Goal: Transaction & Acquisition: Purchase product/service

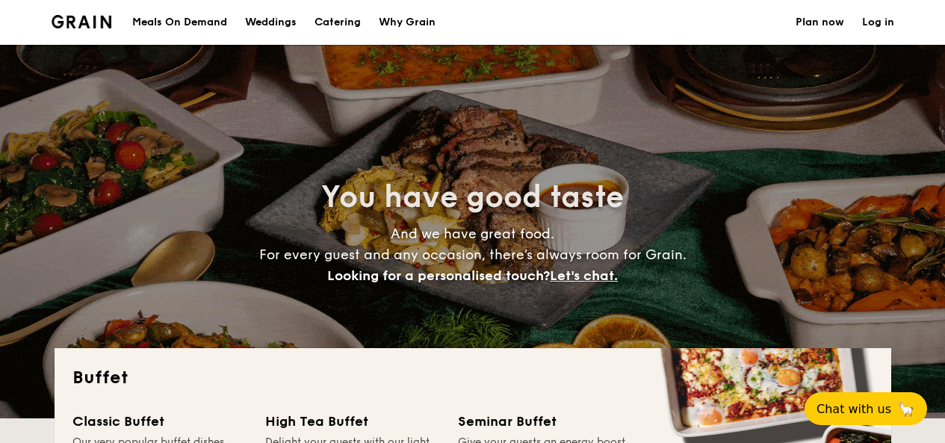
select select
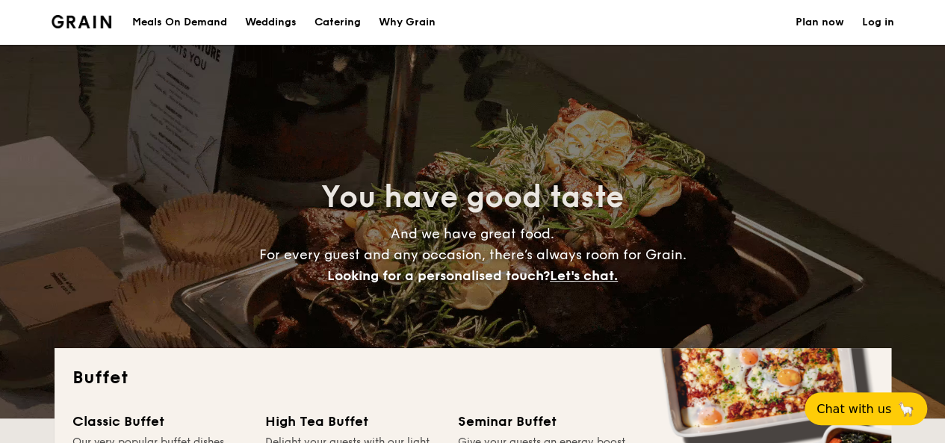
click at [200, 25] on div "Meals On Demand" at bounding box center [179, 22] width 95 height 45
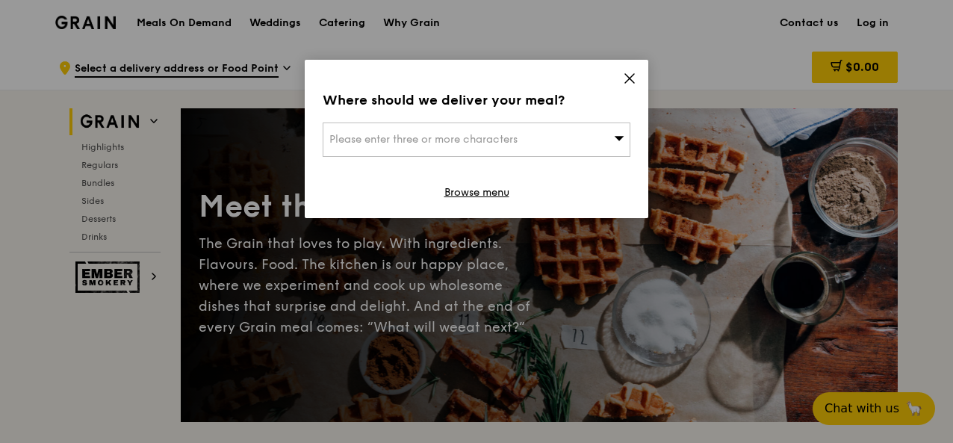
click at [535, 143] on div "Please enter three or more characters" at bounding box center [477, 139] width 308 height 34
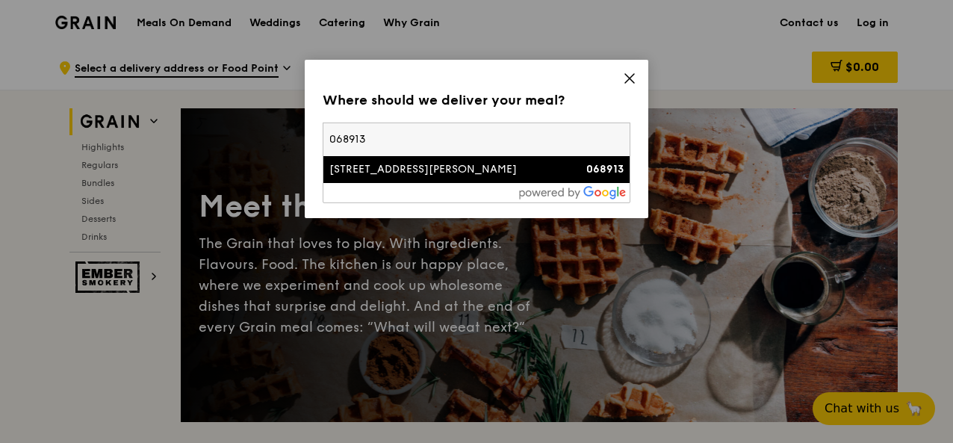
type input "068913"
click at [505, 167] on div "[STREET_ADDRESS][PERSON_NAME]" at bounding box center [439, 169] width 221 height 15
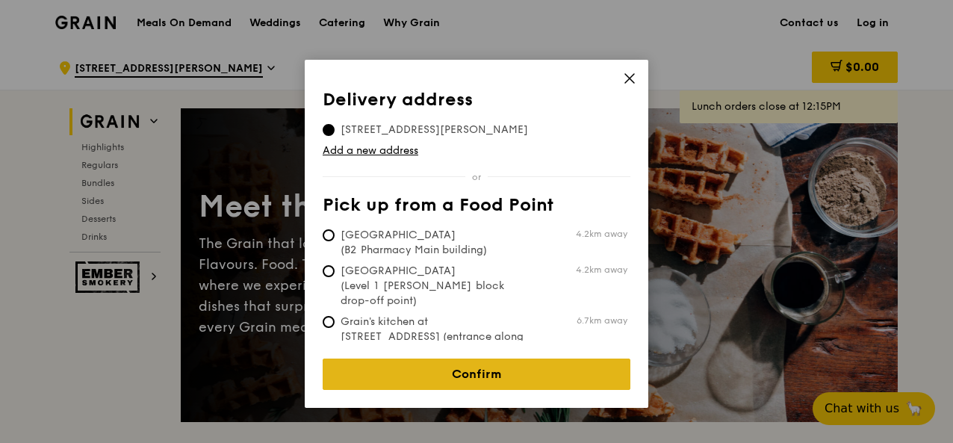
click at [476, 365] on link "Confirm" at bounding box center [477, 373] width 308 height 31
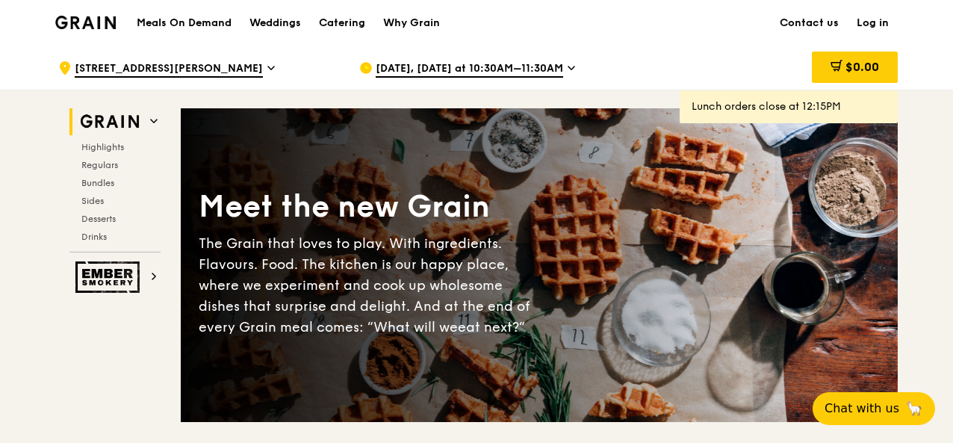
click at [559, 71] on div "[DATE], [DATE] at 10:30AM–11:30AM" at bounding box center [497, 68] width 277 height 45
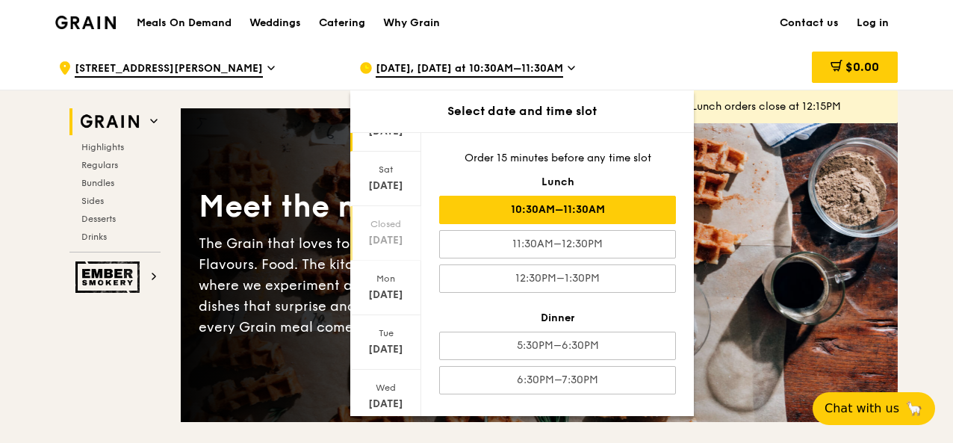
scroll to position [149, 0]
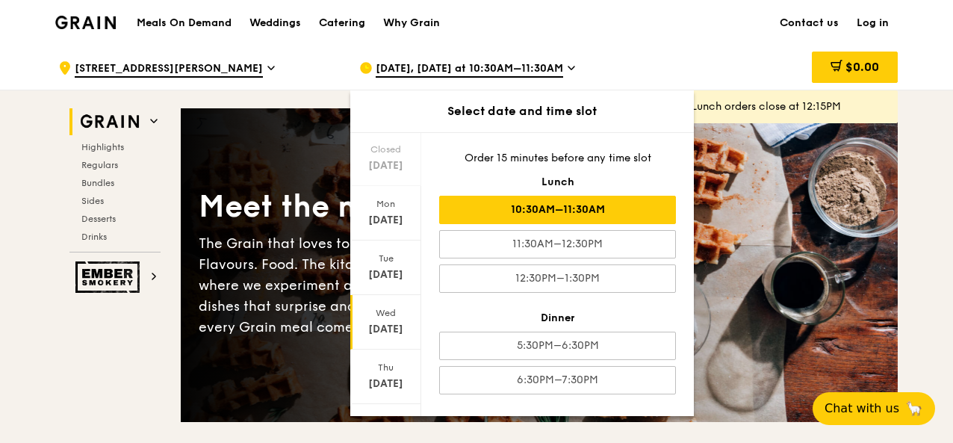
click at [387, 313] on div "Wed" at bounding box center [385, 313] width 66 height 12
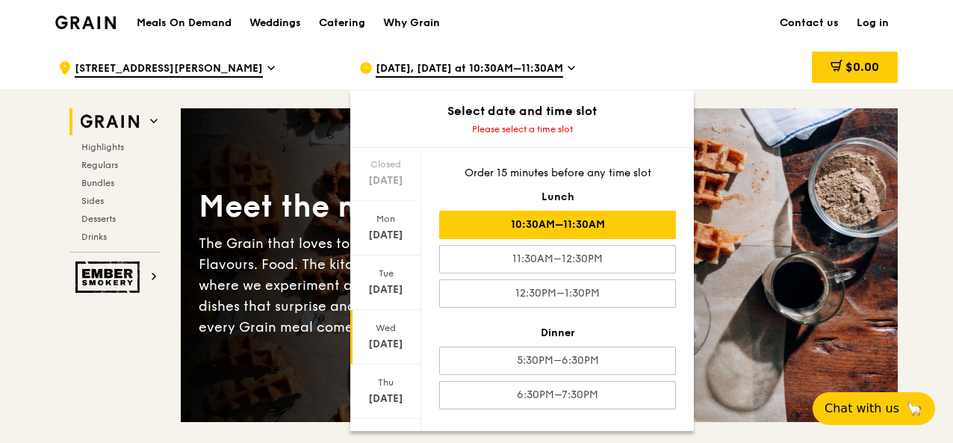
click at [609, 226] on div "10:30AM–11:30AM" at bounding box center [557, 225] width 237 height 28
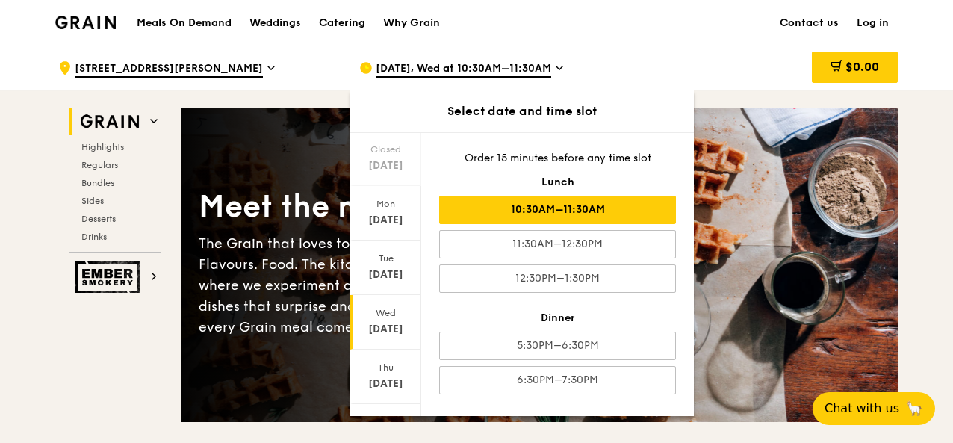
click at [600, 214] on div "10:30AM–11:30AM" at bounding box center [557, 210] width 237 height 28
click at [591, 210] on div "10:30AM–11:30AM" at bounding box center [557, 210] width 237 height 28
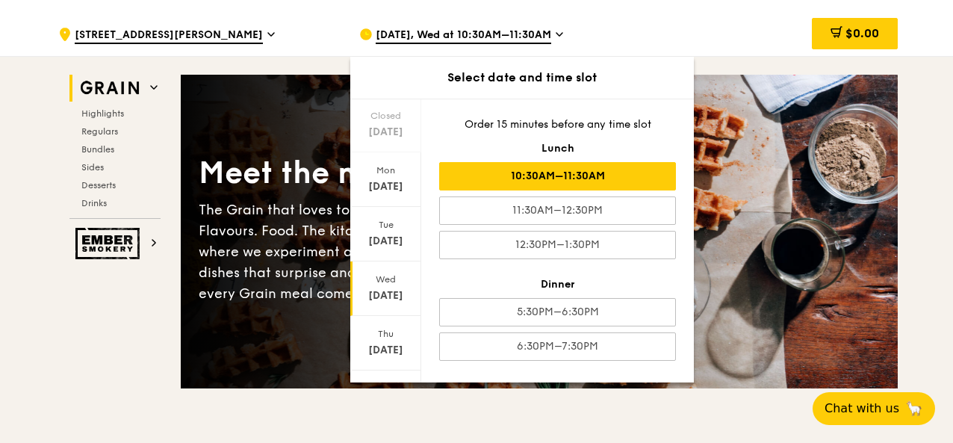
scroll to position [0, 0]
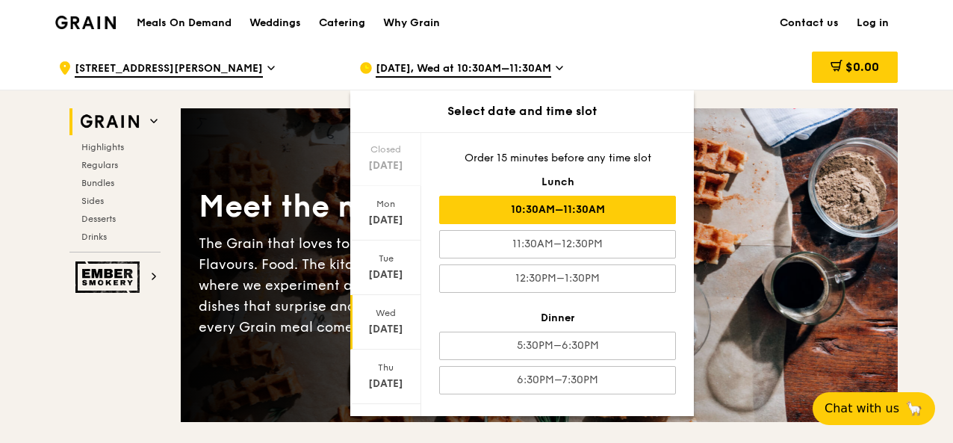
click at [591, 209] on div "10:30AM–11:30AM" at bounding box center [557, 210] width 237 height 28
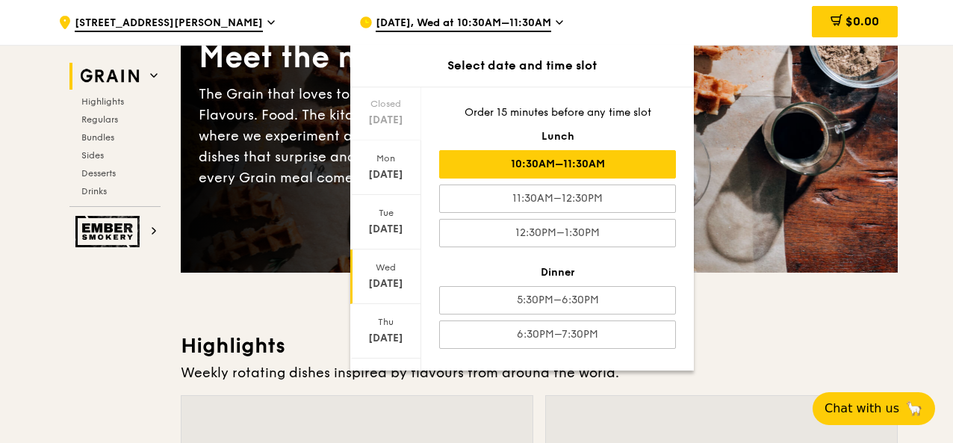
scroll to position [149, 0]
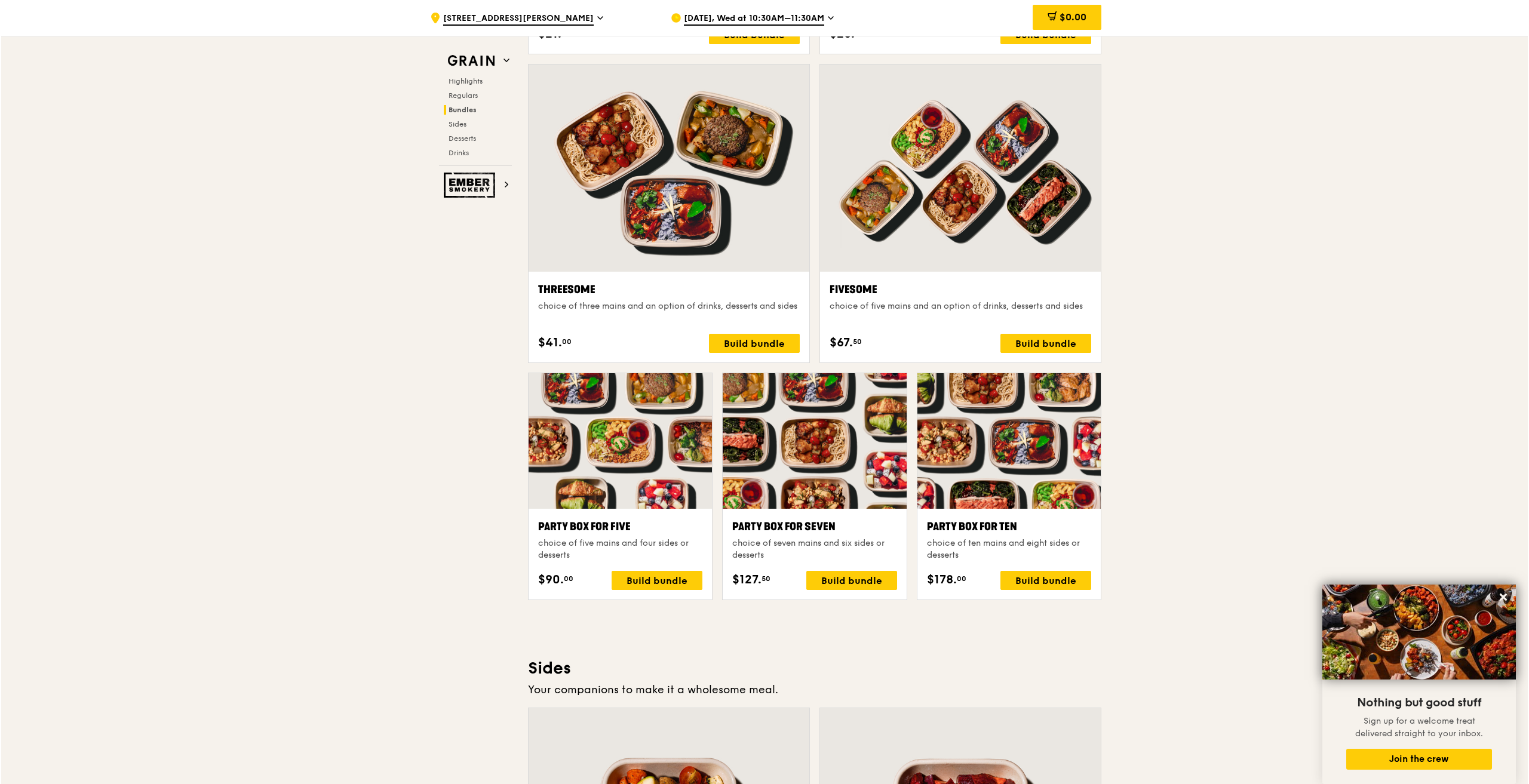
scroll to position [2148, 0]
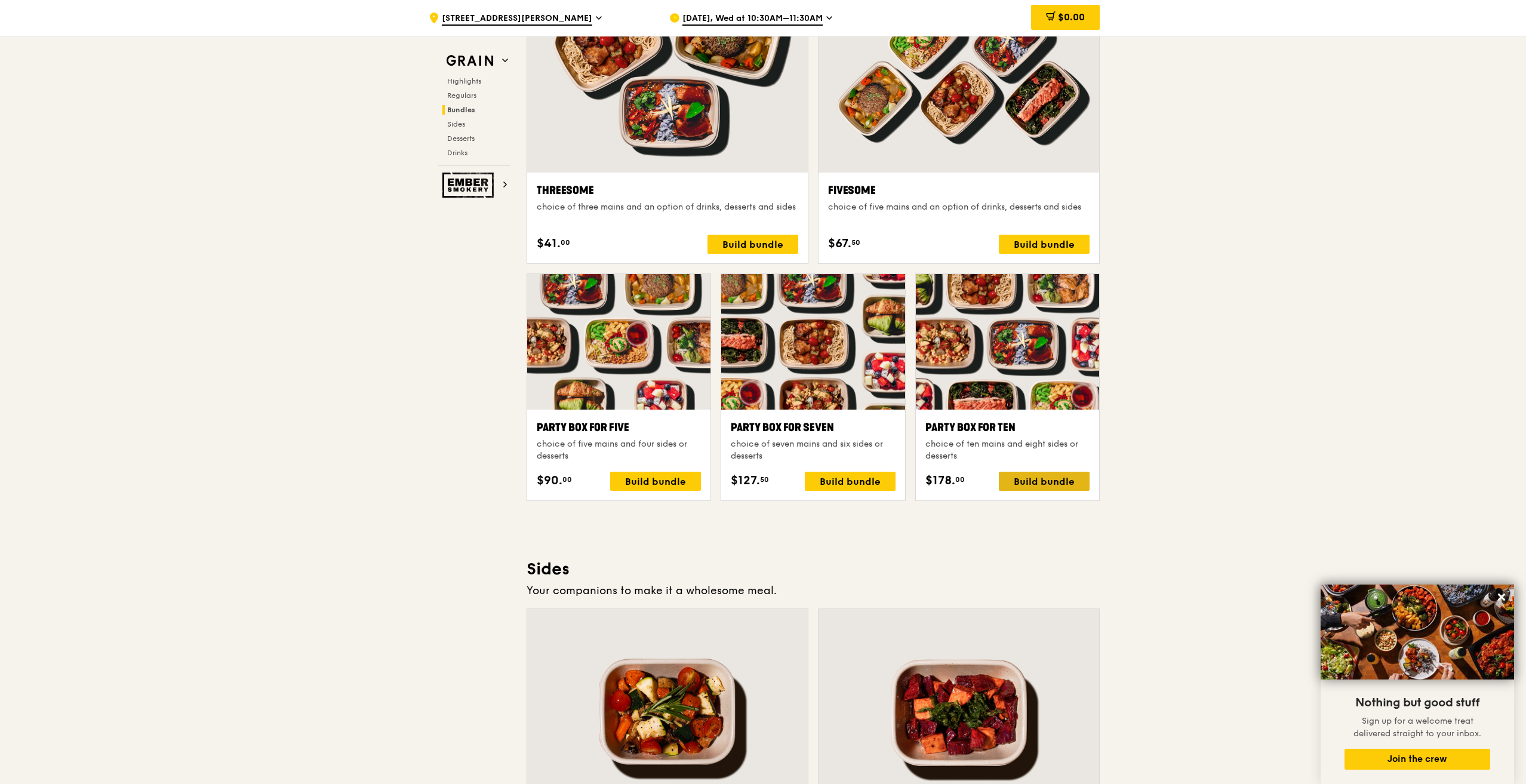
click at [763, 353] on div "Build bundle" at bounding box center [1044, 481] width 91 height 19
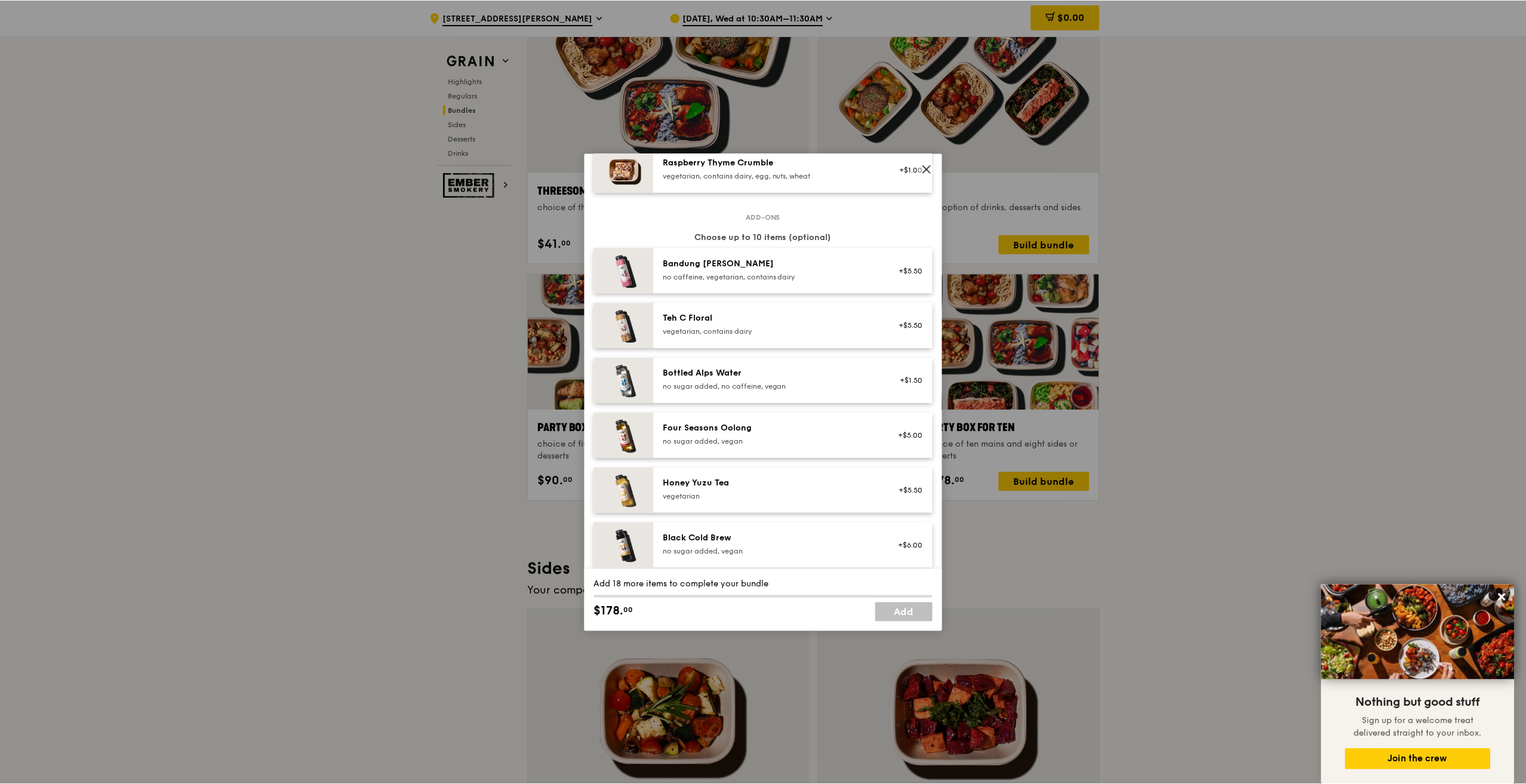
scroll to position [1194, 0]
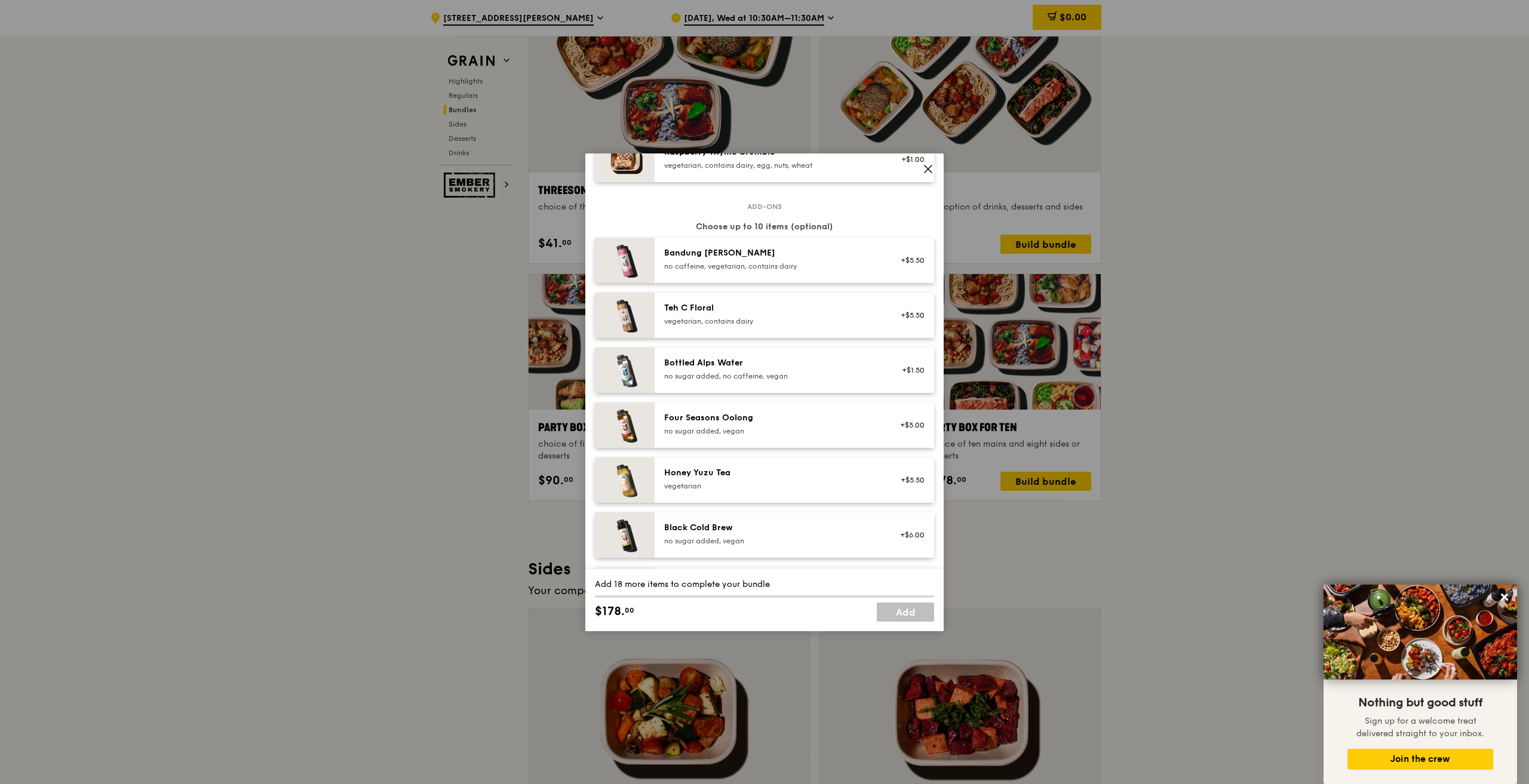
click at [764, 169] on icon at bounding box center [928, 169] width 7 height 7
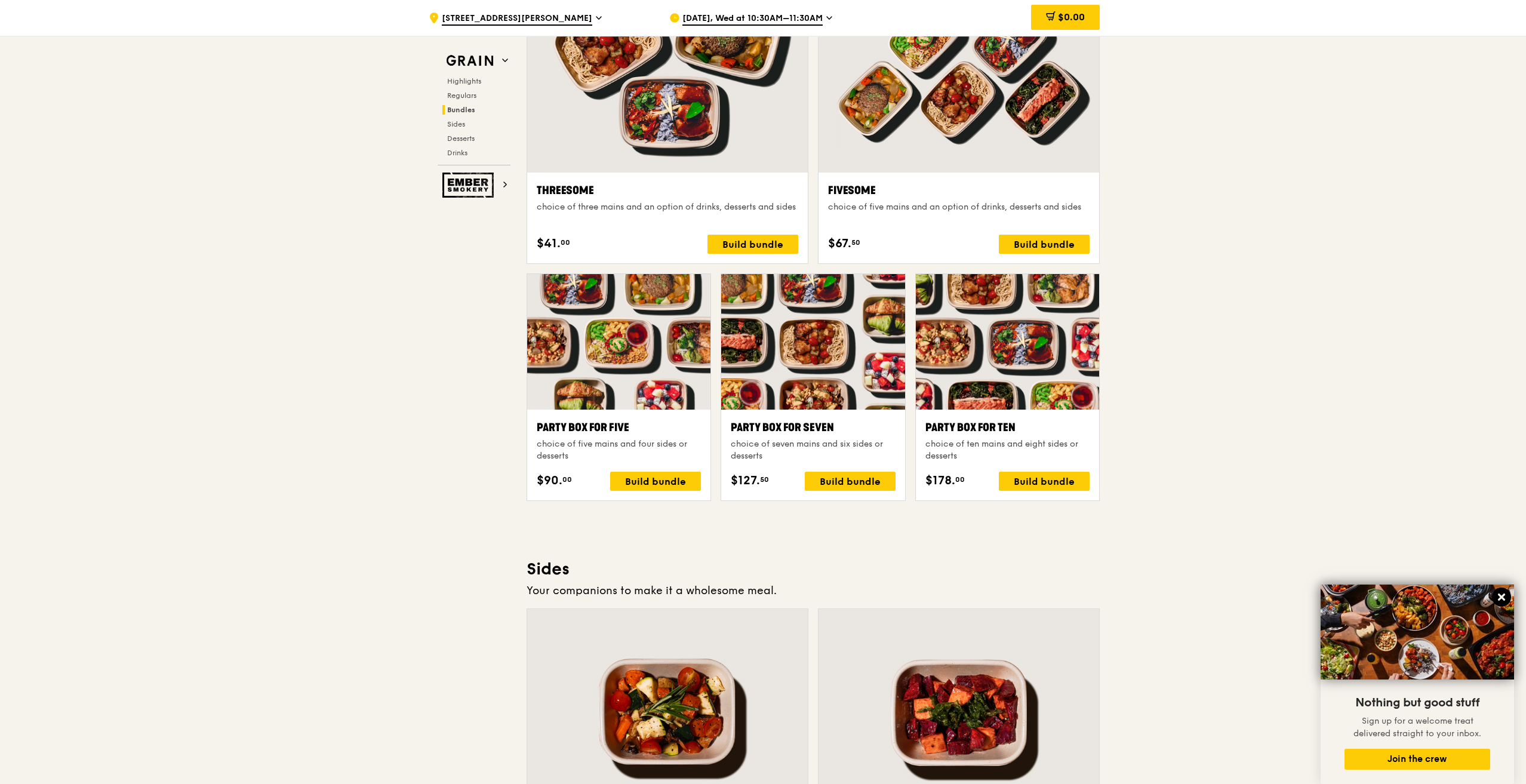
click at [763, 353] on icon at bounding box center [1500, 596] width 10 height 10
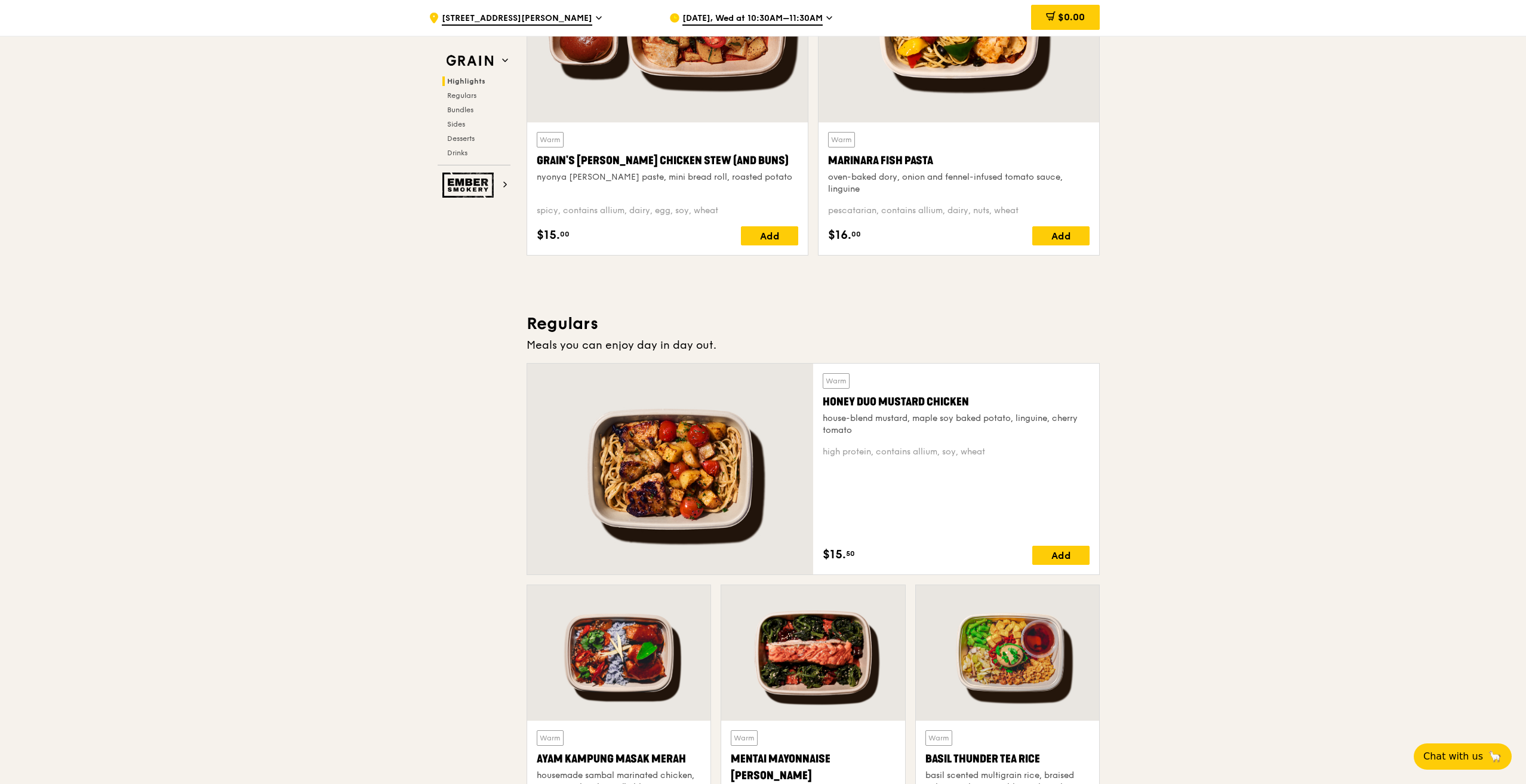
scroll to position [537, 0]
